Goal: Use online tool/utility: Utilize a website feature to perform a specific function

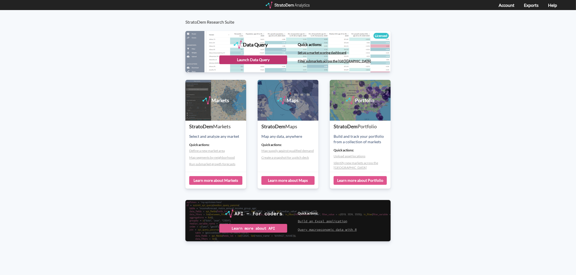
click at [269, 63] on div "Launch Data Query" at bounding box center [253, 59] width 68 height 9
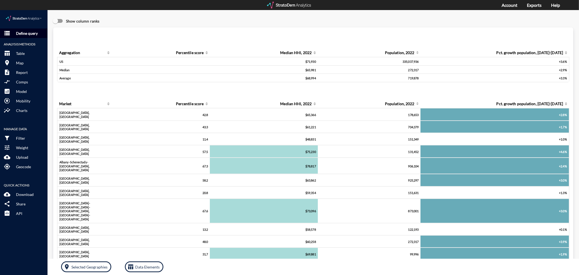
click button "storage Define query"
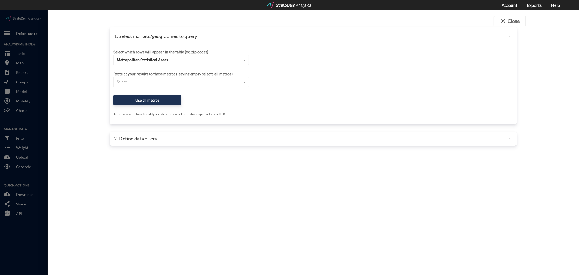
click span "Metropolitan Statistical Areas"
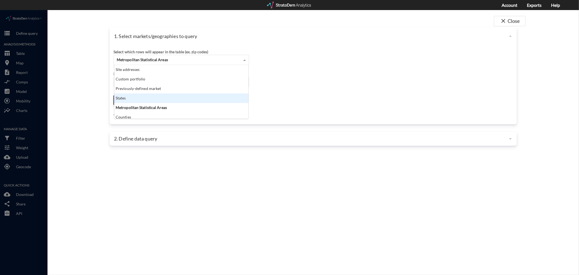
click div "States"
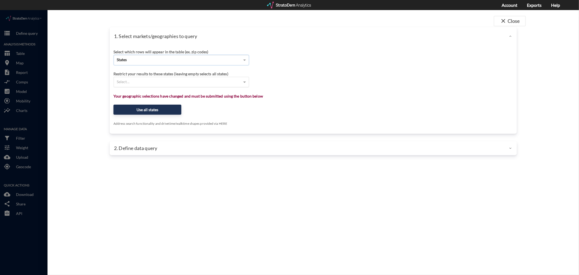
click div "Select..."
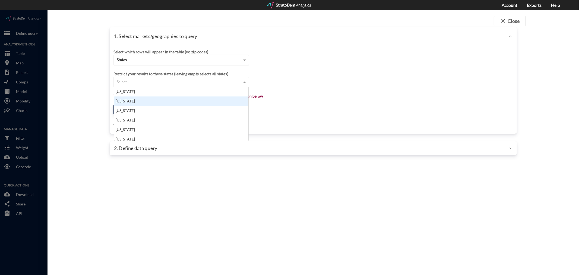
click div "[US_STATE]"
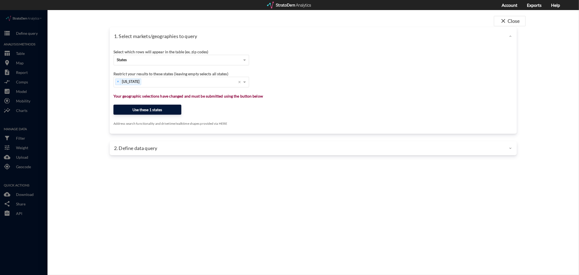
click button "Use these 1 states"
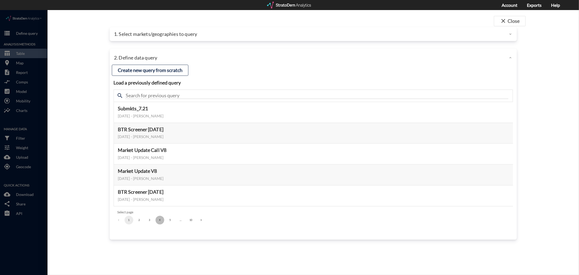
click button "4"
click button "5"
click icon "Go to next page"
click button "7"
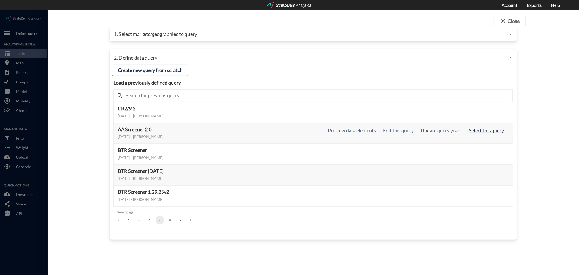
click button "Select this query"
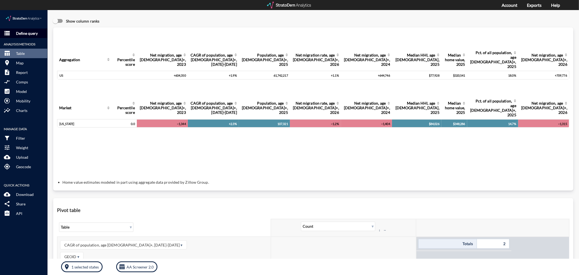
click button "storage Define query"
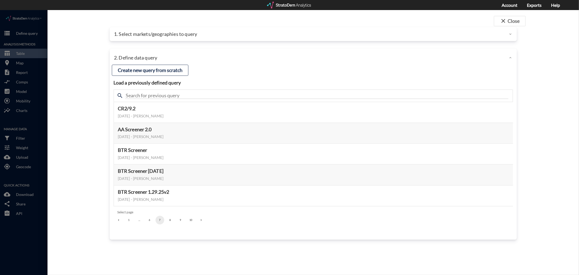
click p "1. Select markets/geographies to query"
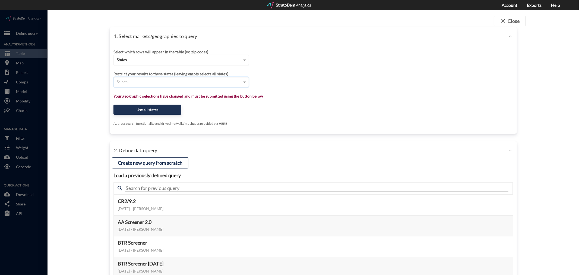
click div "States"
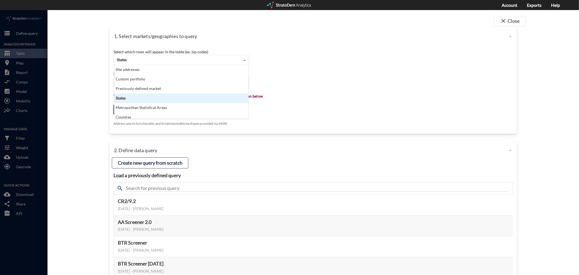
scroll to position [49, 131]
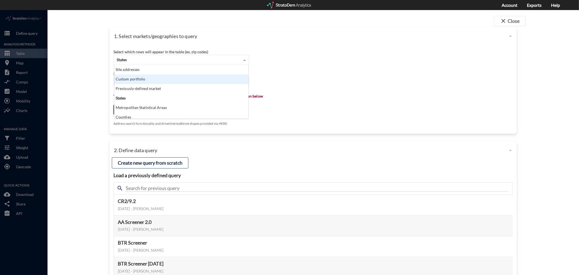
click div "Custom portfolio"
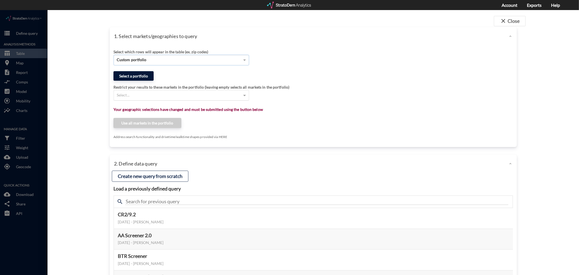
click button "Select a portfolio"
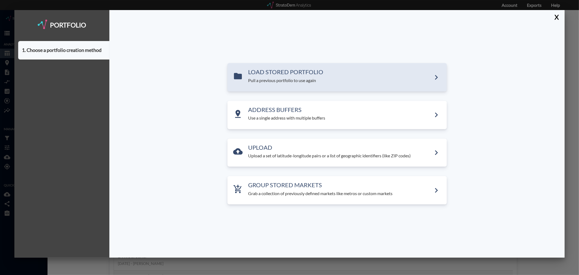
click at [255, 73] on h3 "LOAD STORED PORTFOLIO" at bounding box center [339, 72] width 183 height 7
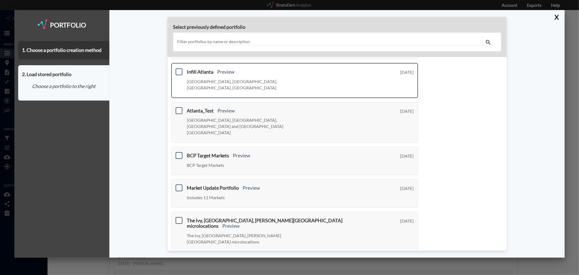
scroll to position [176, 0]
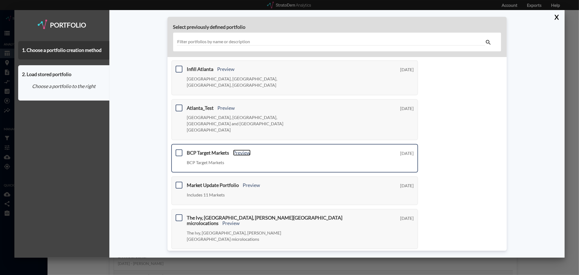
click at [240, 150] on link "Preview" at bounding box center [241, 153] width 17 height 6
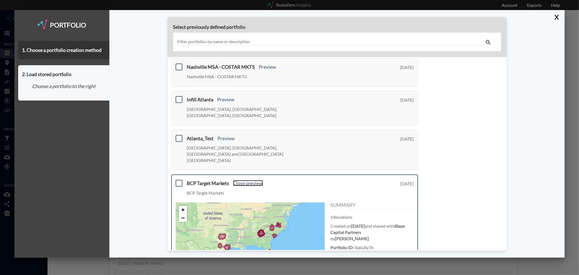
scroll to position [146, 0]
click at [179, 179] on span at bounding box center [179, 182] width 7 height 7
click at [178, 181] on input "checkbox" at bounding box center [178, 181] width 0 height 0
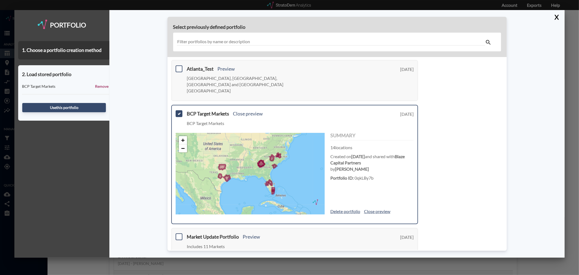
scroll to position [236, 0]
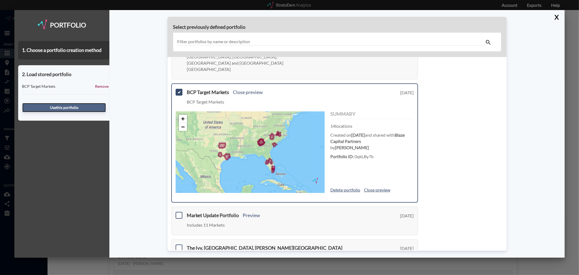
click at [75, 106] on button "Use this portfolio" at bounding box center [64, 107] width 84 height 9
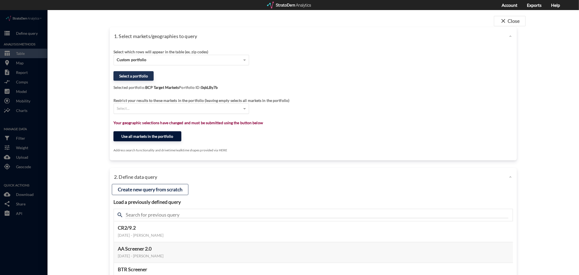
click button "Use all markets in the portfolio"
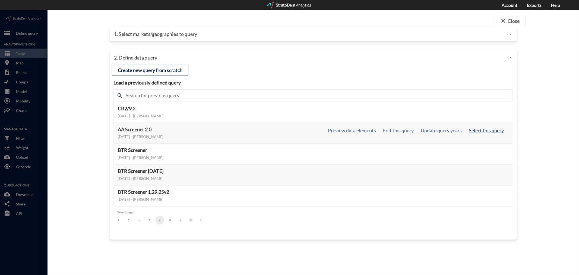
click button "Select this query"
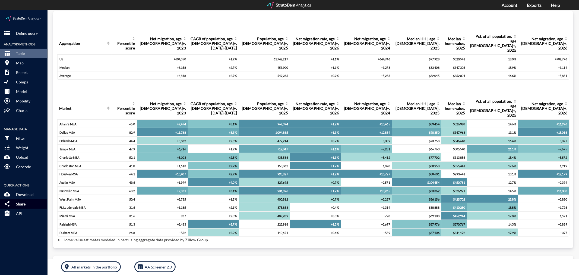
scroll to position [0, 0]
